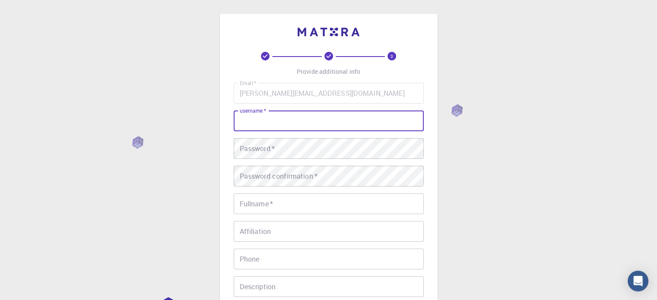
click at [328, 126] on input "username   *" at bounding box center [329, 121] width 190 height 21
type input "[PERSON_NAME]"
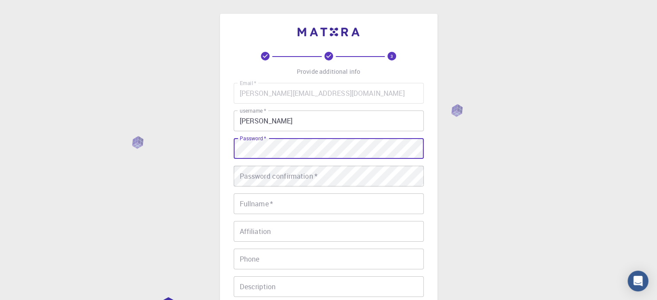
click at [225, 146] on div "3 Provide additional info Email   * [PERSON_NAME][EMAIL_ADDRESS][DOMAIN_NAME] E…" at bounding box center [329, 198] width 218 height 369
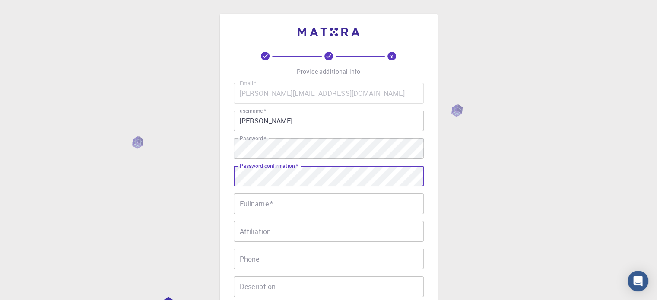
click at [285, 205] on input "Fullname   *" at bounding box center [329, 204] width 190 height 21
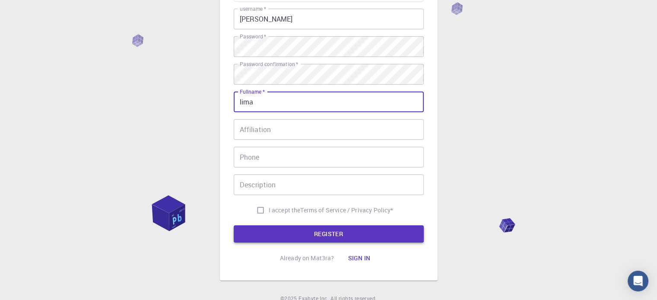
scroll to position [130, 0]
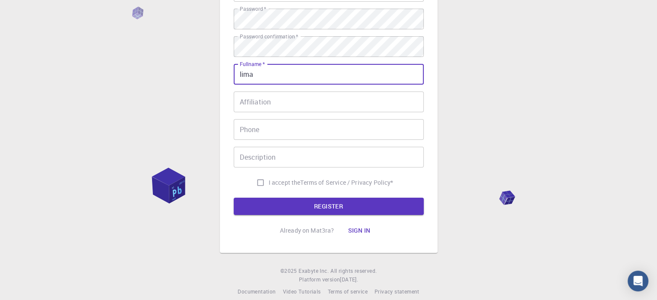
type input "lima"
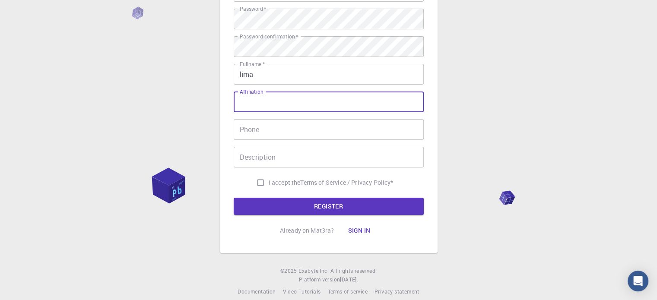
click at [284, 100] on input "Affiliation" at bounding box center [329, 102] width 190 height 21
type input "pereira"
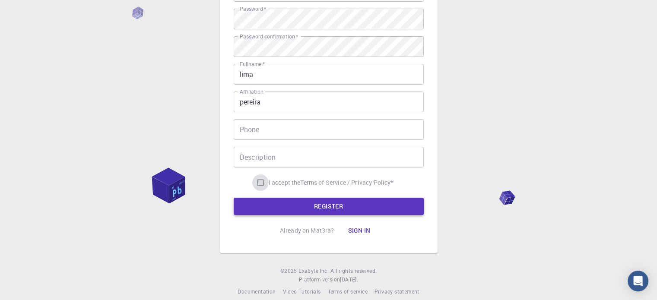
drag, startPoint x: 260, startPoint y: 182, endPoint x: 295, endPoint y: 198, distance: 38.5
click at [263, 183] on input "I accept the Terms of Service / Privacy Policy *" at bounding box center [260, 183] width 16 height 16
checkbox input "true"
click at [306, 203] on button "REGISTER" at bounding box center [329, 206] width 190 height 17
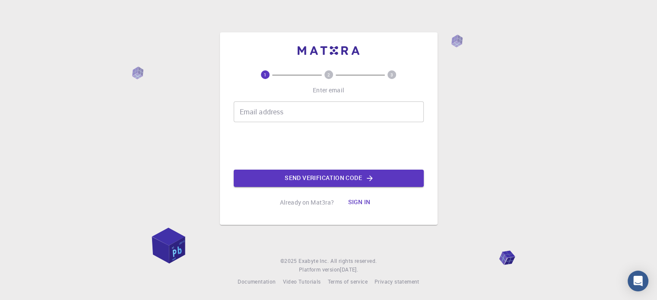
scroll to position [0, 0]
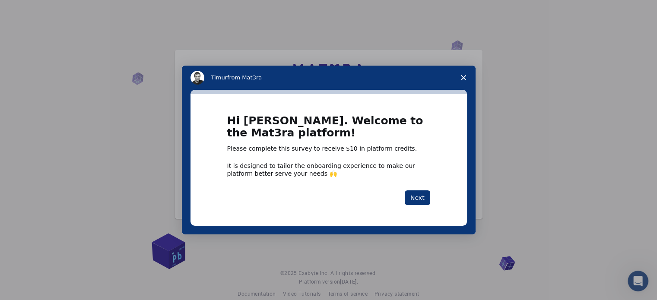
click at [461, 75] on icon "Close survey" at bounding box center [463, 77] width 5 height 5
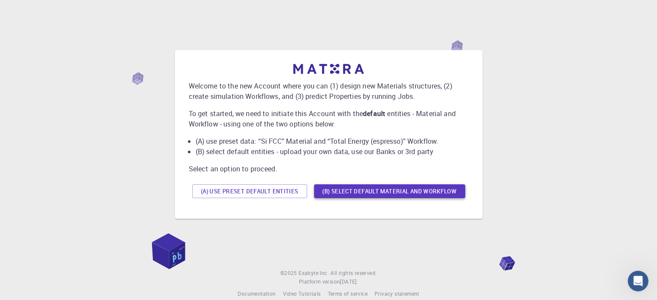
click at [417, 188] on button "(B) Select default material and workflow" at bounding box center [389, 192] width 151 height 14
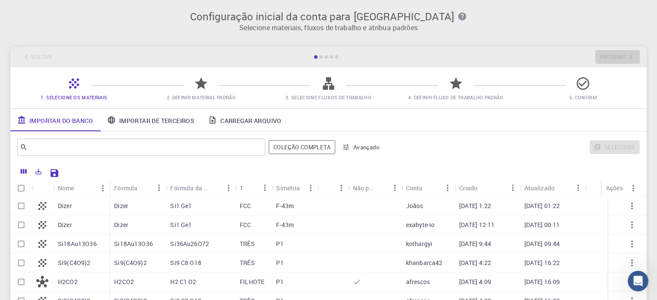
click at [496, 147] on div "Selecione" at bounding box center [513, 147] width 253 height 21
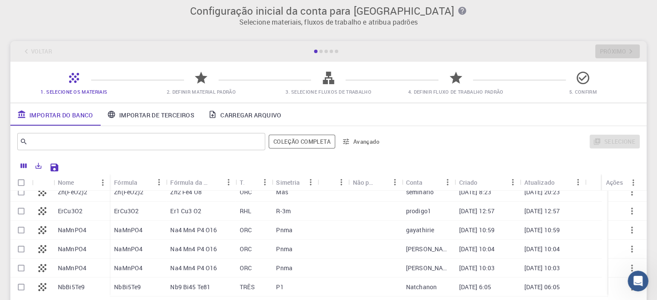
scroll to position [5, 0]
click at [236, 134] on div "​" at bounding box center [141, 142] width 248 height 17
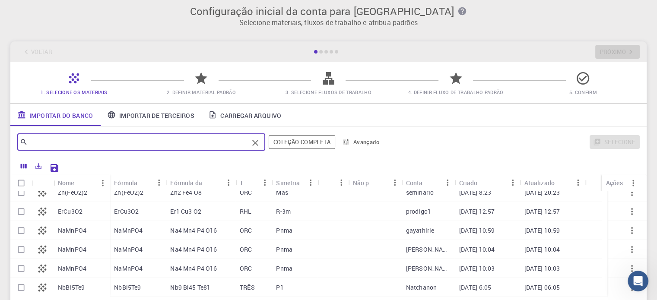
click at [237, 142] on input "text" at bounding box center [138, 142] width 221 height 12
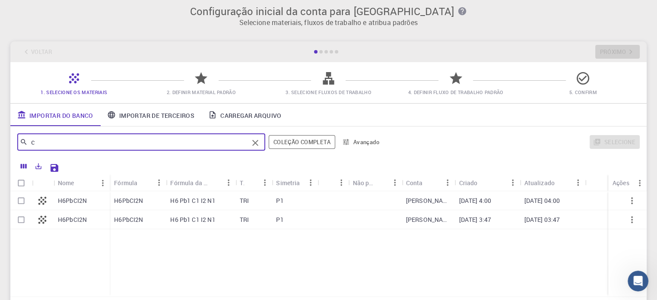
scroll to position [0, 0]
type input "co2"
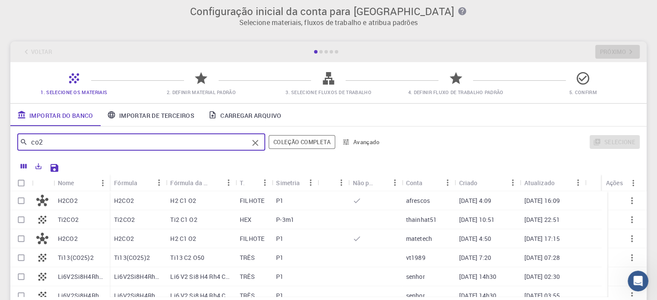
click at [230, 197] on div "H2 C1 O2" at bounding box center [201, 200] width 70 height 19
checkbox input "true"
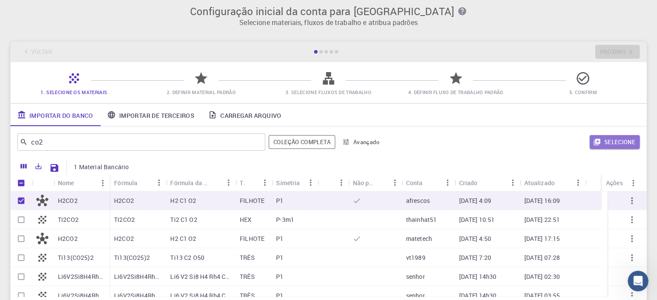
click at [629, 141] on font "Selecione" at bounding box center [620, 142] width 31 height 8
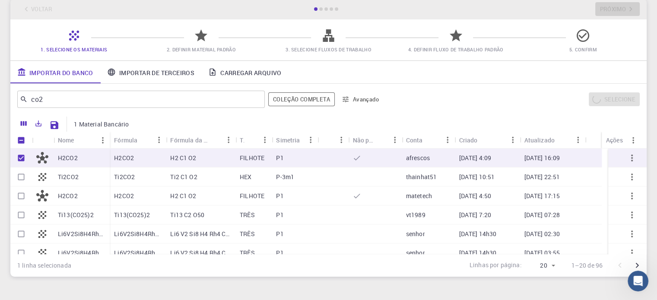
scroll to position [92, 0]
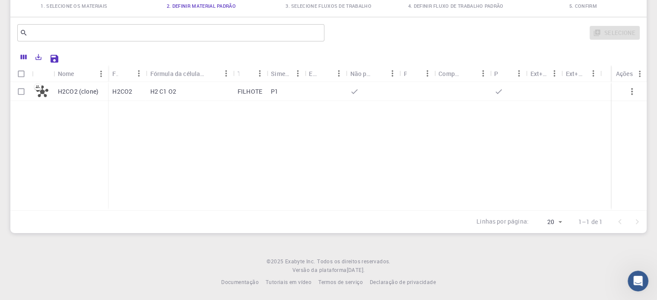
drag, startPoint x: 176, startPoint y: 124, endPoint x: 176, endPoint y: 114, distance: 10.0
click at [176, 121] on div "H2CO2 (clone) H2CO2 H2 C1 O2 FILHOTE P1" at bounding box center [328, 146] width 637 height 128
click at [164, 89] on font "H2 C1 O2" at bounding box center [163, 91] width 26 height 8
checkbox input "true"
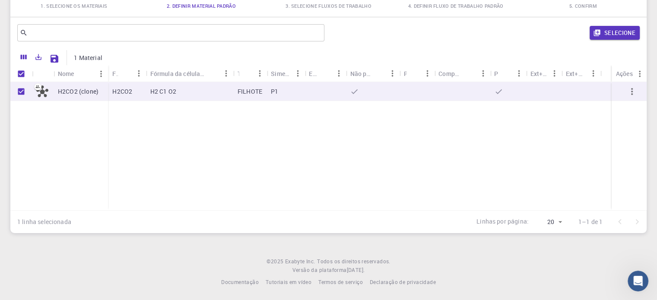
click at [164, 89] on font "H2 C1 O2" at bounding box center [163, 91] width 26 height 8
checkbox input "false"
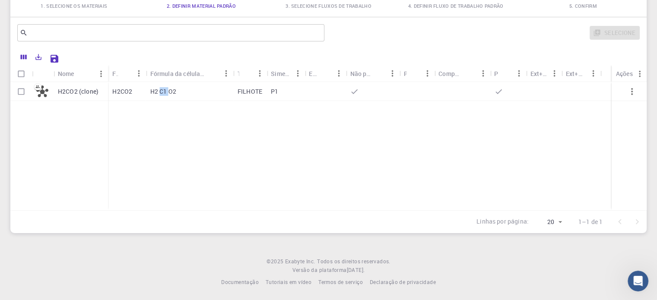
click at [164, 89] on font "H2 C1 O2" at bounding box center [163, 91] width 26 height 8
checkbox input "true"
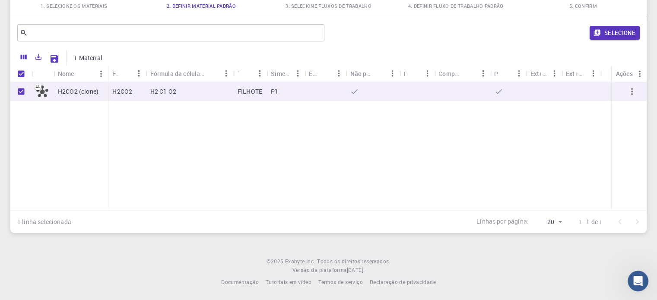
click at [72, 86] on div "H2CO2 (clone)" at bounding box center [81, 91] width 54 height 19
checkbox input "false"
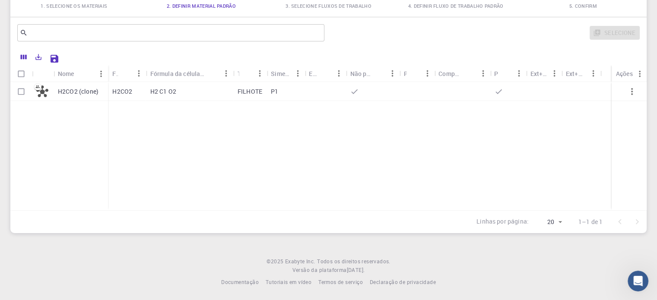
click at [46, 88] on icon at bounding box center [42, 92] width 12 height 12
checkbox input "true"
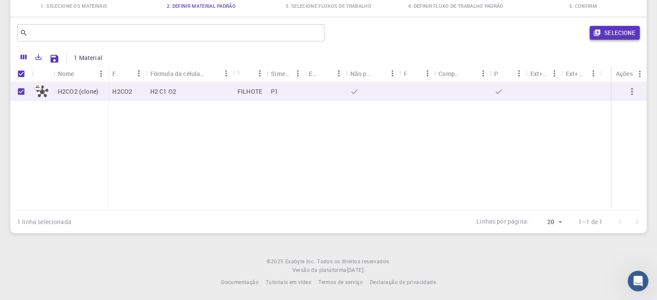
click at [623, 31] on font "Selecione" at bounding box center [620, 33] width 31 height 8
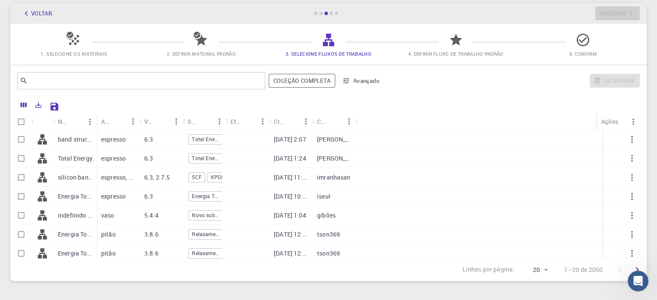
scroll to position [0, 0]
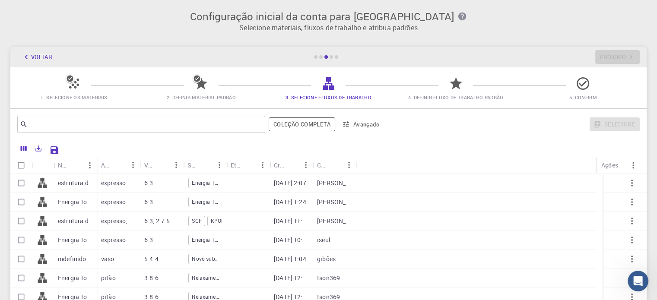
drag, startPoint x: 71, startPoint y: 74, endPoint x: 90, endPoint y: 74, distance: 19.0
click at [81, 74] on div "1. Selecione os materiais 2. Definir material padrão 3. Selecione Fluxos de Tra…" at bounding box center [328, 87] width 637 height 41
click at [453, 85] on icon at bounding box center [456, 83] width 13 height 12
click at [577, 79] on icon at bounding box center [583, 83] width 15 height 15
click at [41, 56] on font "Voltar" at bounding box center [41, 57] width 21 height 8
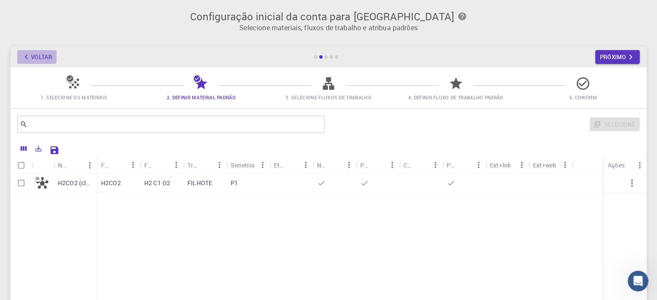
click at [41, 55] on font "Voltar" at bounding box center [41, 57] width 21 height 8
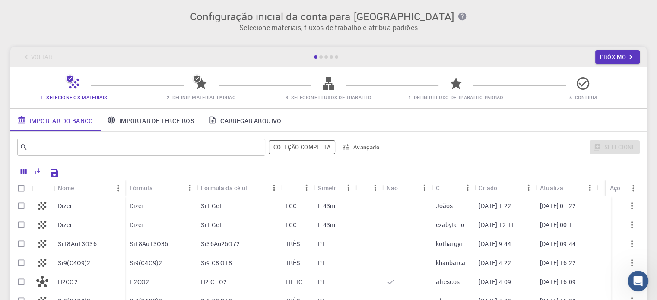
click at [41, 55] on div "Voltar Próximo" at bounding box center [328, 57] width 637 height 21
click at [367, 149] on font "Avançado" at bounding box center [367, 148] width 26 height 8
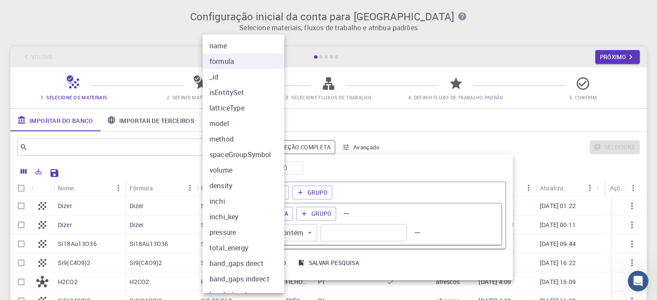
click at [253, 231] on body "Configuração inicial da conta para Lima Selecione materiais, fluxos de trabalho…" at bounding box center [328, 196] width 657 height 392
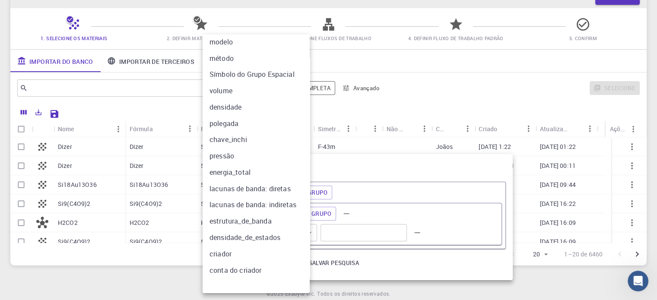
scroll to position [86, 0]
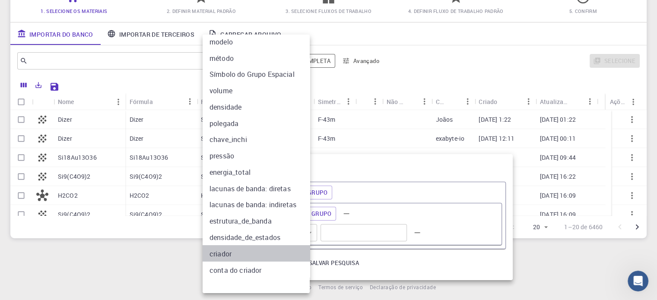
click at [235, 247] on li "criador" at bounding box center [260, 254] width 114 height 16
type input "creator"
type input "="
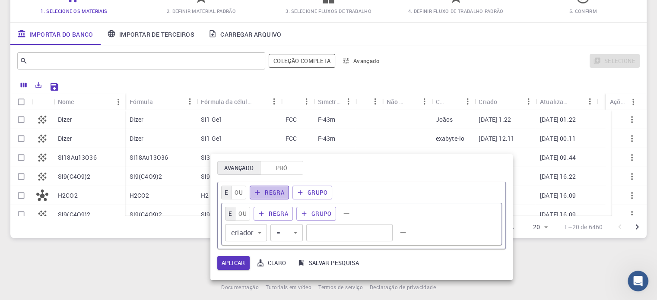
click at [268, 188] on font "Regra" at bounding box center [274, 193] width 19 height 10
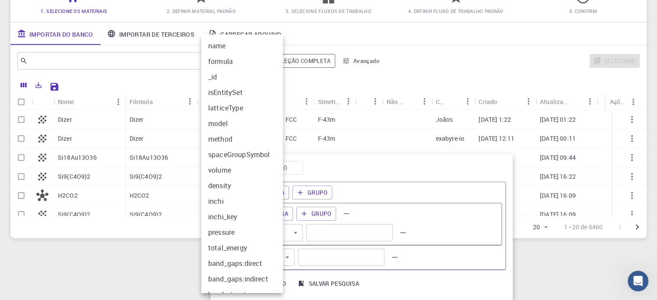
click at [257, 233] on body "Configuração inicial da conta para Lima Selecione materiais, fluxos de trabalho…" at bounding box center [328, 110] width 657 height 392
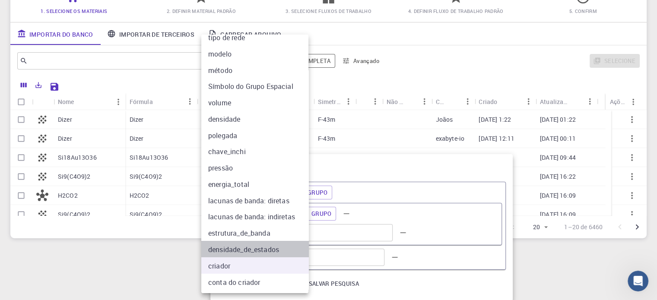
click at [254, 241] on li "densidade_de_estados" at bounding box center [258, 249] width 114 height 16
click at [521, 64] on div at bounding box center [328, 150] width 657 height 300
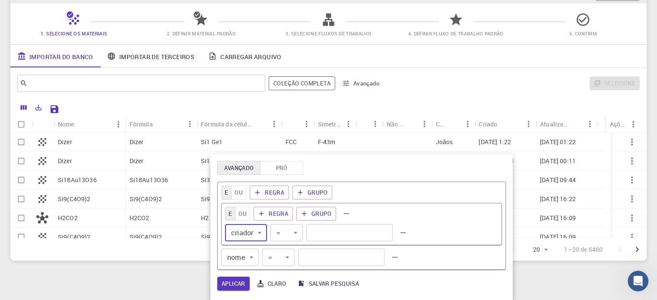
scroll to position [43, 0]
